Goal: Information Seeking & Learning: Learn about a topic

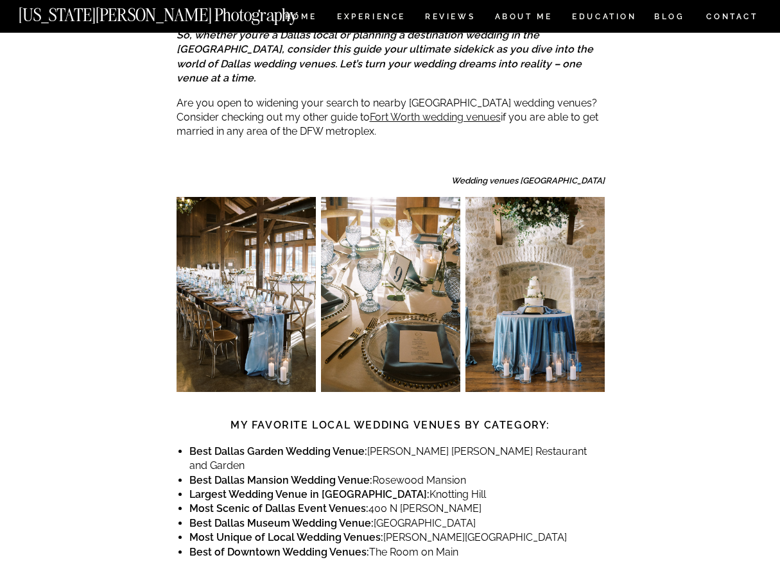
scroll to position [576, 0]
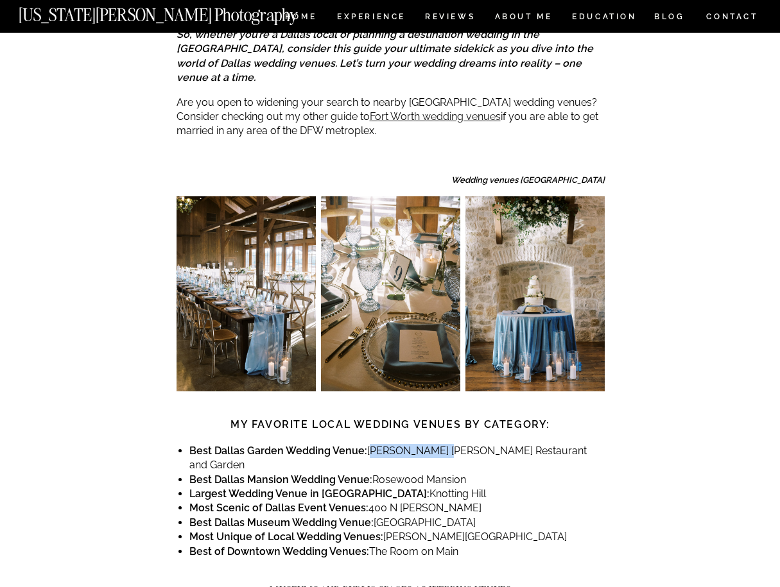
drag, startPoint x: 369, startPoint y: 409, endPoint x: 432, endPoint y: 411, distance: 63.0
click at [432, 444] on li "Best Dallas Garden Wedding Venue: [PERSON_NAME][GEOGRAPHIC_DATA][PERSON_NAME] a…" at bounding box center [396, 458] width 415 height 29
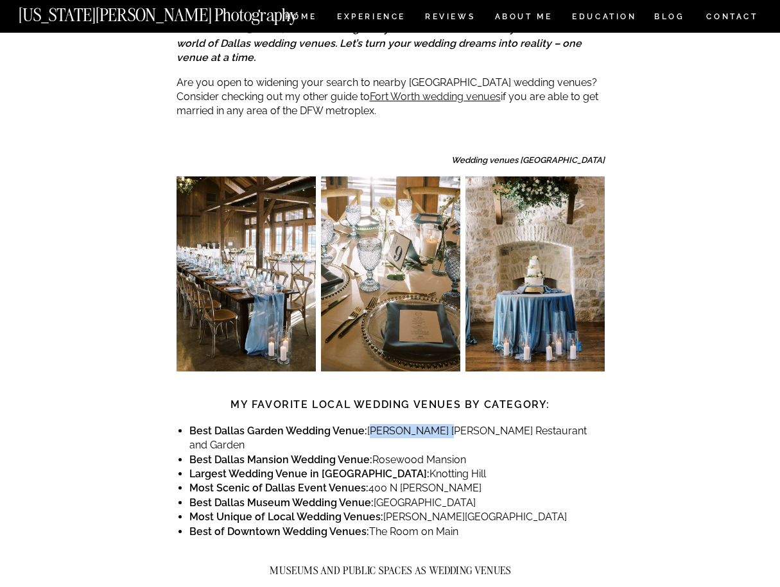
scroll to position [597, 0]
drag, startPoint x: 417, startPoint y: 415, endPoint x: 353, endPoint y: 420, distance: 64.4
click at [353, 467] on li "Largest Wedding Venue in [GEOGRAPHIC_DATA]: [GEOGRAPHIC_DATA]" at bounding box center [396, 474] width 415 height 14
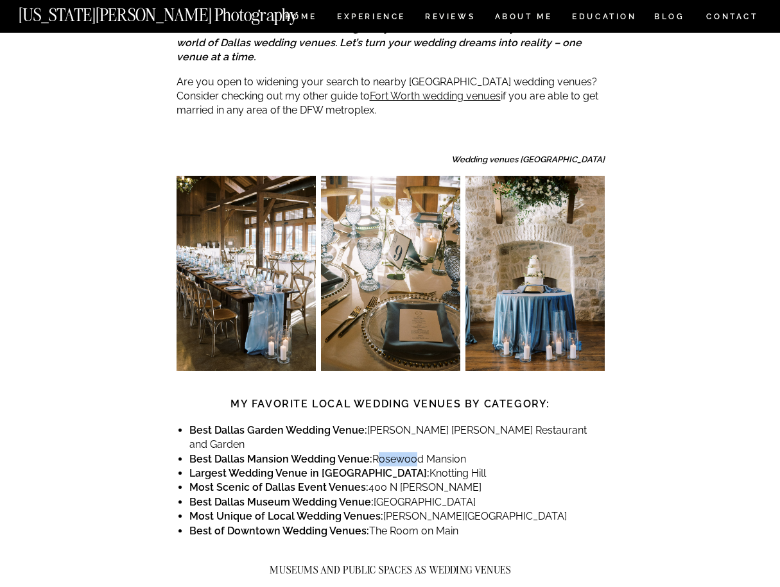
drag, startPoint x: 370, startPoint y: 401, endPoint x: 406, endPoint y: 401, distance: 36.6
click at [406, 453] on li "Best Dallas Mansion Wedding Venue: [GEOGRAPHIC_DATA]" at bounding box center [396, 460] width 415 height 14
click at [366, 481] on li "Most Scenic of Dallas Event Venues: [STREET_ADDRESS][PERSON_NAME]" at bounding box center [396, 488] width 415 height 14
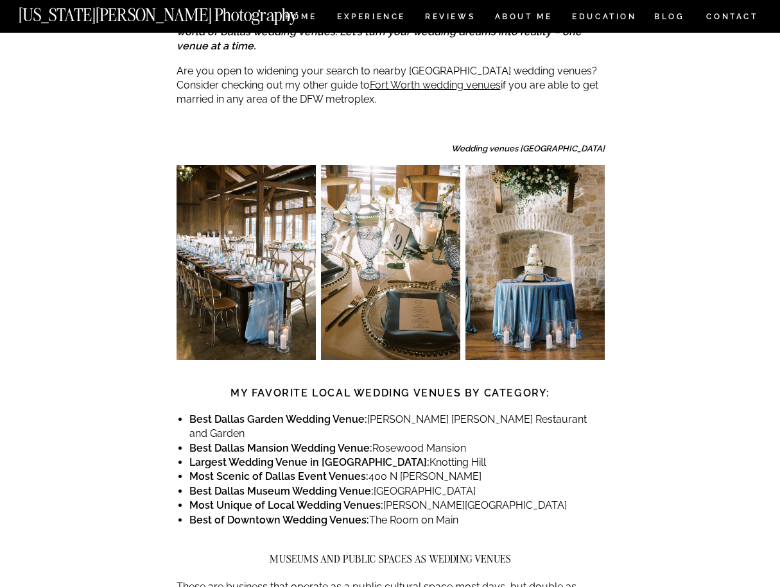
scroll to position [609, 0]
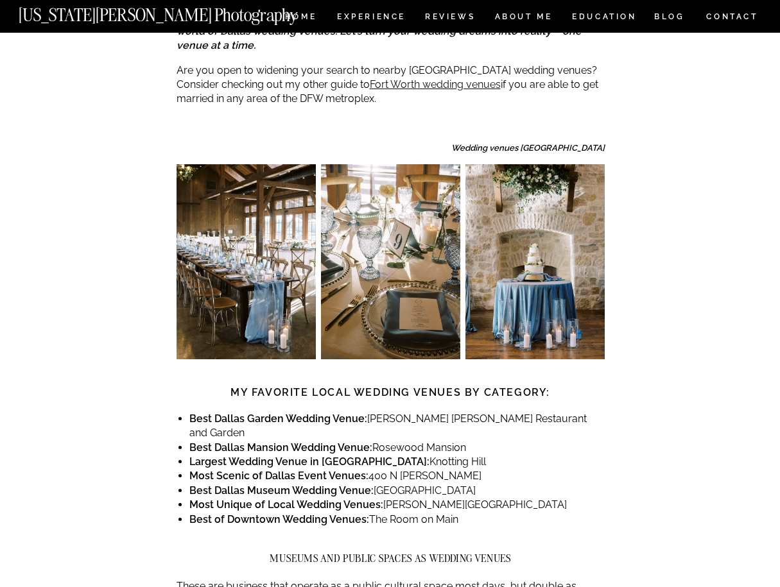
drag, startPoint x: 374, startPoint y: 388, endPoint x: 467, endPoint y: 389, distance: 93.1
click at [467, 441] on li "Best Dallas Mansion Wedding Venue: [GEOGRAPHIC_DATA]" at bounding box center [396, 448] width 415 height 14
copy li "Rosewood Mansion"
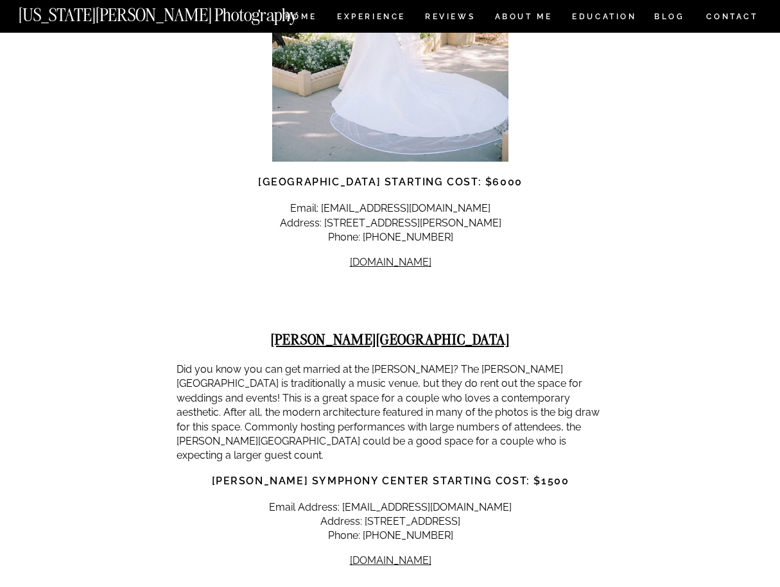
scroll to position [2639, 0]
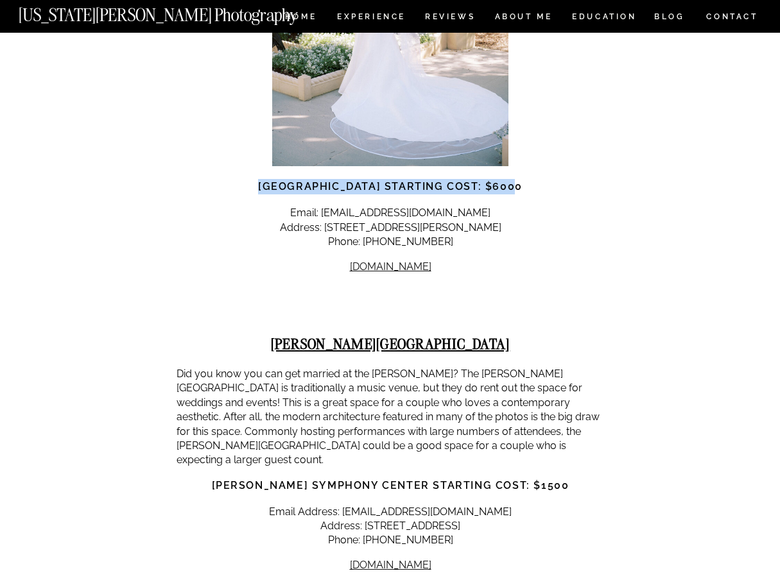
drag, startPoint x: 476, startPoint y: 106, endPoint x: 534, endPoint y: 110, distance: 58.5
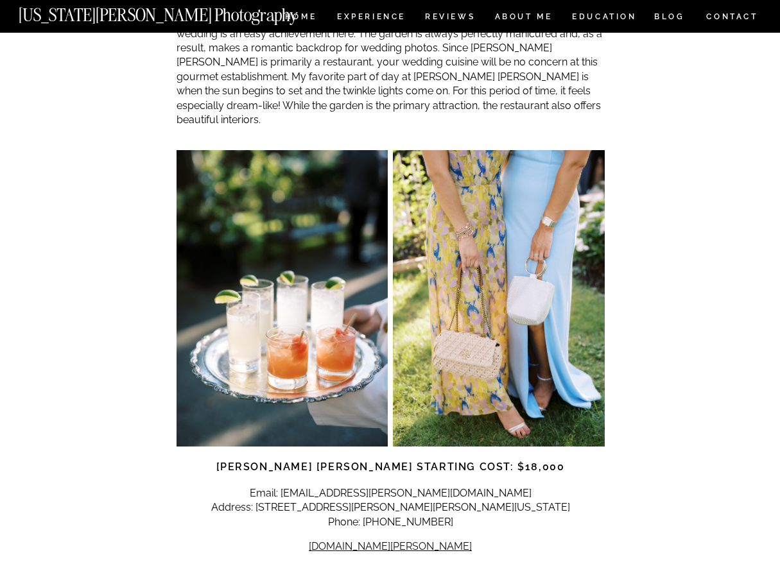
scroll to position [3325, 0]
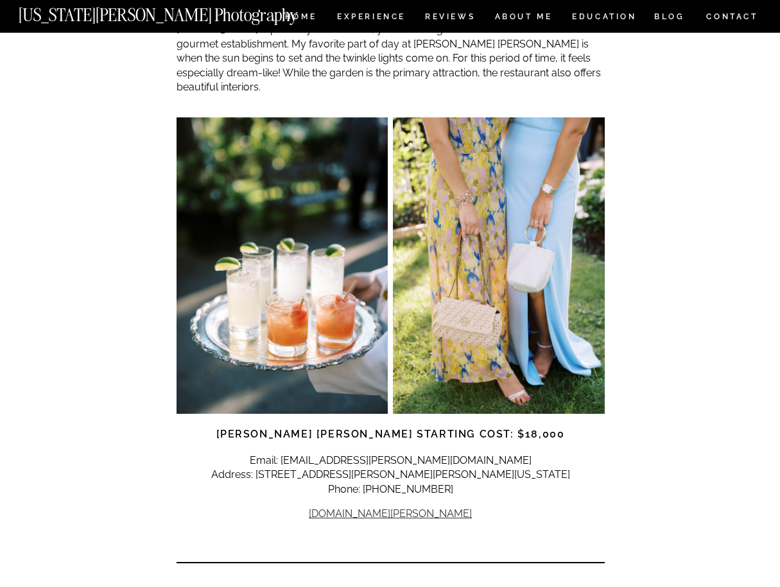
click at [399, 508] on link "[DOMAIN_NAME][PERSON_NAME]" at bounding box center [390, 514] width 163 height 12
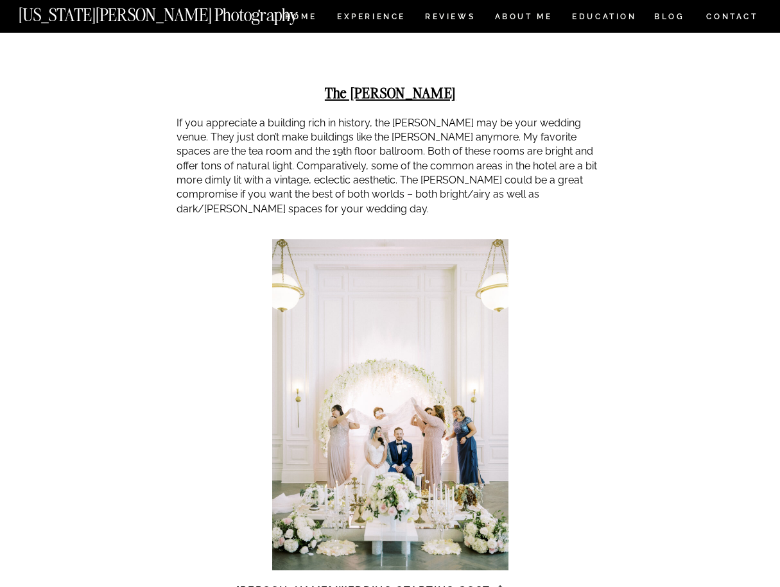
scroll to position [4681, 0]
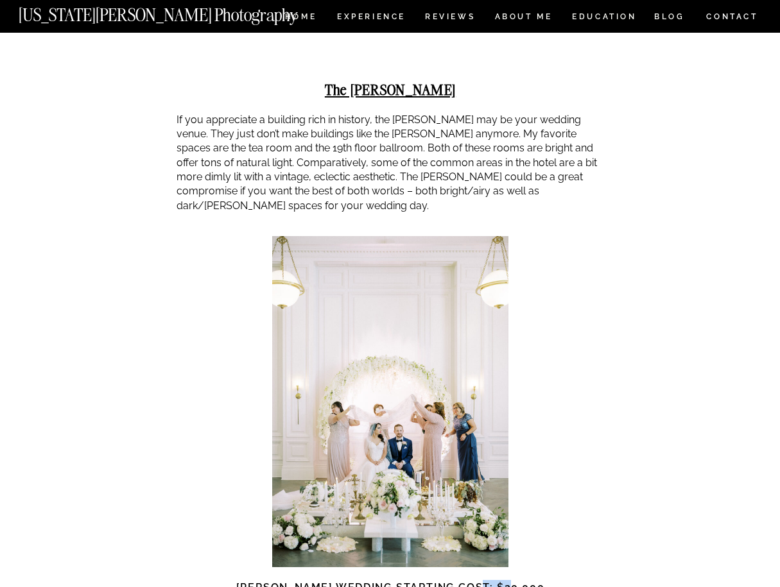
drag, startPoint x: 493, startPoint y: 474, endPoint x: 531, endPoint y: 474, distance: 38.5
click at [531, 580] on h3 "[PERSON_NAME] Wedding Starting Cost: $20,000" at bounding box center [391, 587] width 428 height 15
click at [535, 580] on h3 "[PERSON_NAME] Wedding Starting Cost: $20,000" at bounding box center [391, 587] width 428 height 15
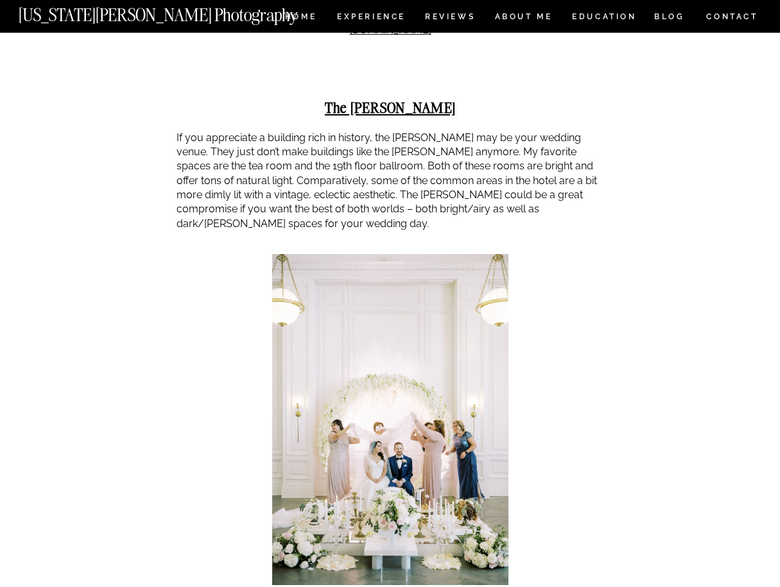
scroll to position [4690, 0]
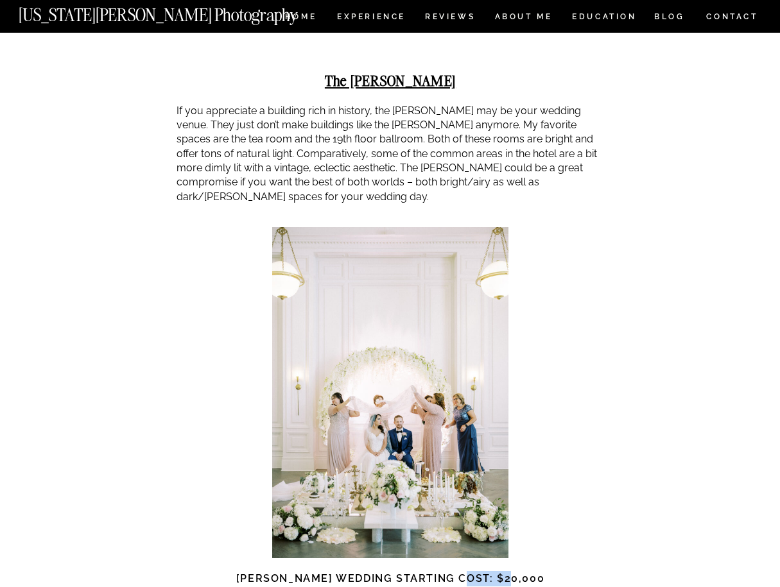
drag, startPoint x: 527, startPoint y: 465, endPoint x: 483, endPoint y: 464, distance: 44.3
click at [483, 571] on h3 "[PERSON_NAME] Wedding Starting Cost: $20,000" at bounding box center [391, 578] width 428 height 15
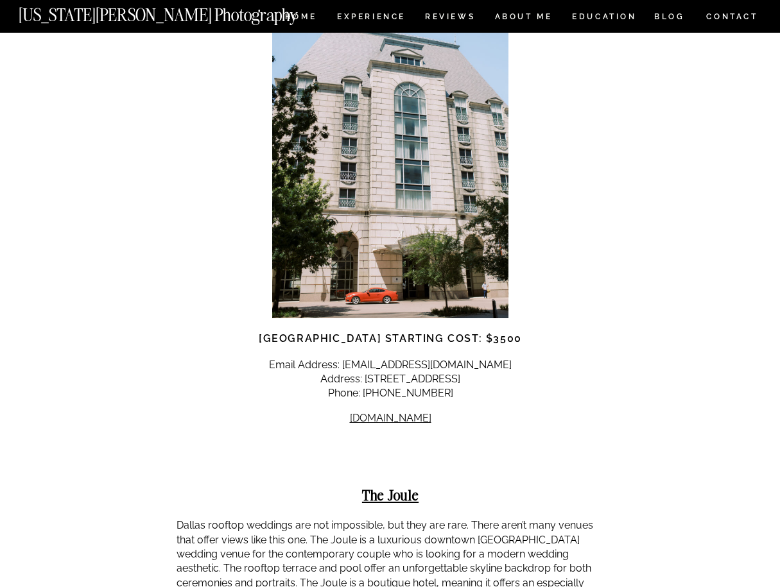
scroll to position [5596, 0]
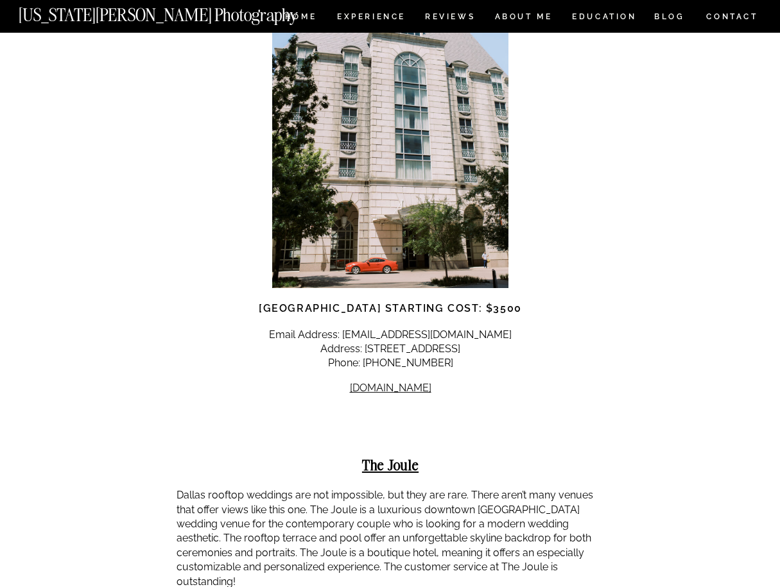
drag, startPoint x: 538, startPoint y: 194, endPoint x: 283, endPoint y: 195, distance: 254.8
click at [283, 301] on h3 "[GEOGRAPHIC_DATA] Starting Cost: $3500" at bounding box center [391, 308] width 428 height 15
click at [273, 328] on p "Email Address: [EMAIL_ADDRESS][DOMAIN_NAME] Address: [STREET_ADDRESS] Phone: [P…" at bounding box center [391, 349] width 428 height 43
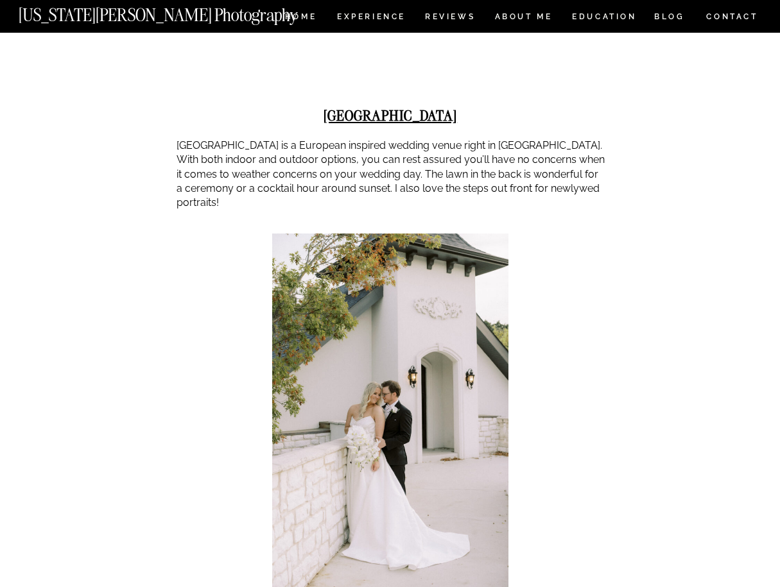
scroll to position [7516, 0]
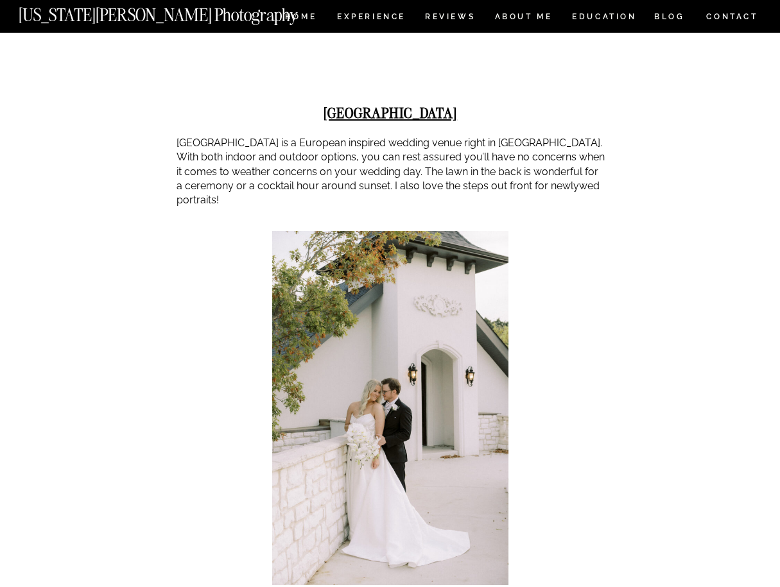
drag, startPoint x: 427, startPoint y: 490, endPoint x: 512, endPoint y: 490, distance: 85.4
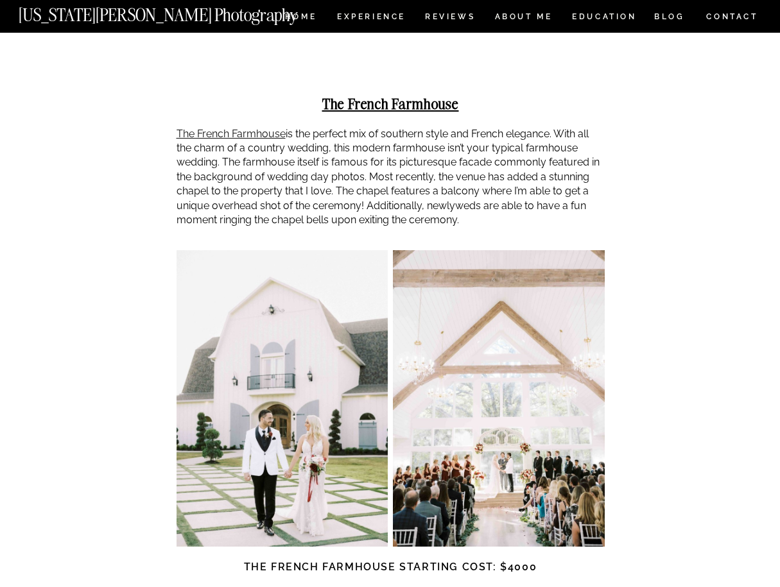
scroll to position [9452, 0]
